Goal: Find contact information: Find contact information

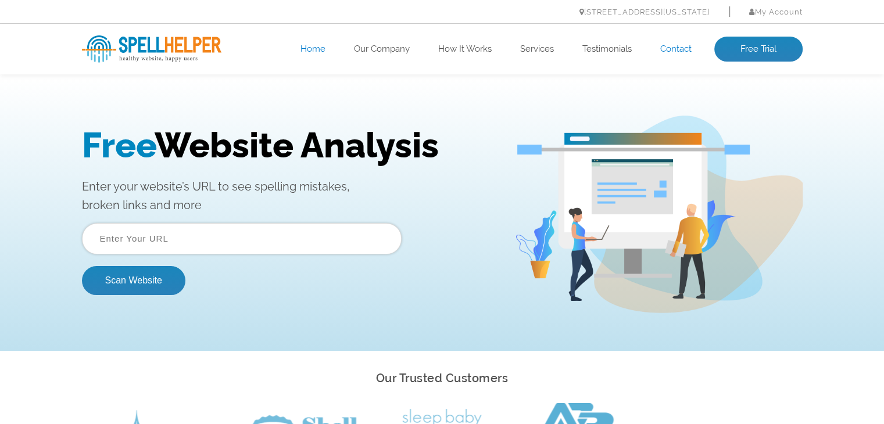
click at [667, 51] on link "Contact" at bounding box center [675, 50] width 31 height 12
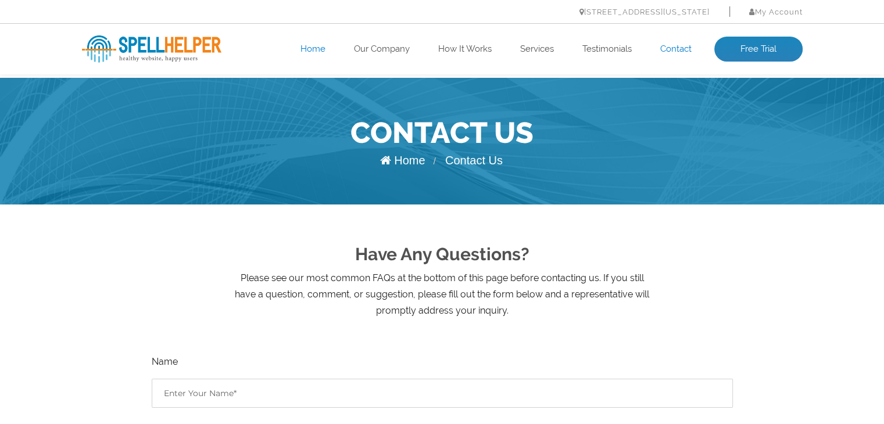
click at [307, 48] on link "Home" at bounding box center [312, 50] width 25 height 12
